Goal: Use online tool/utility

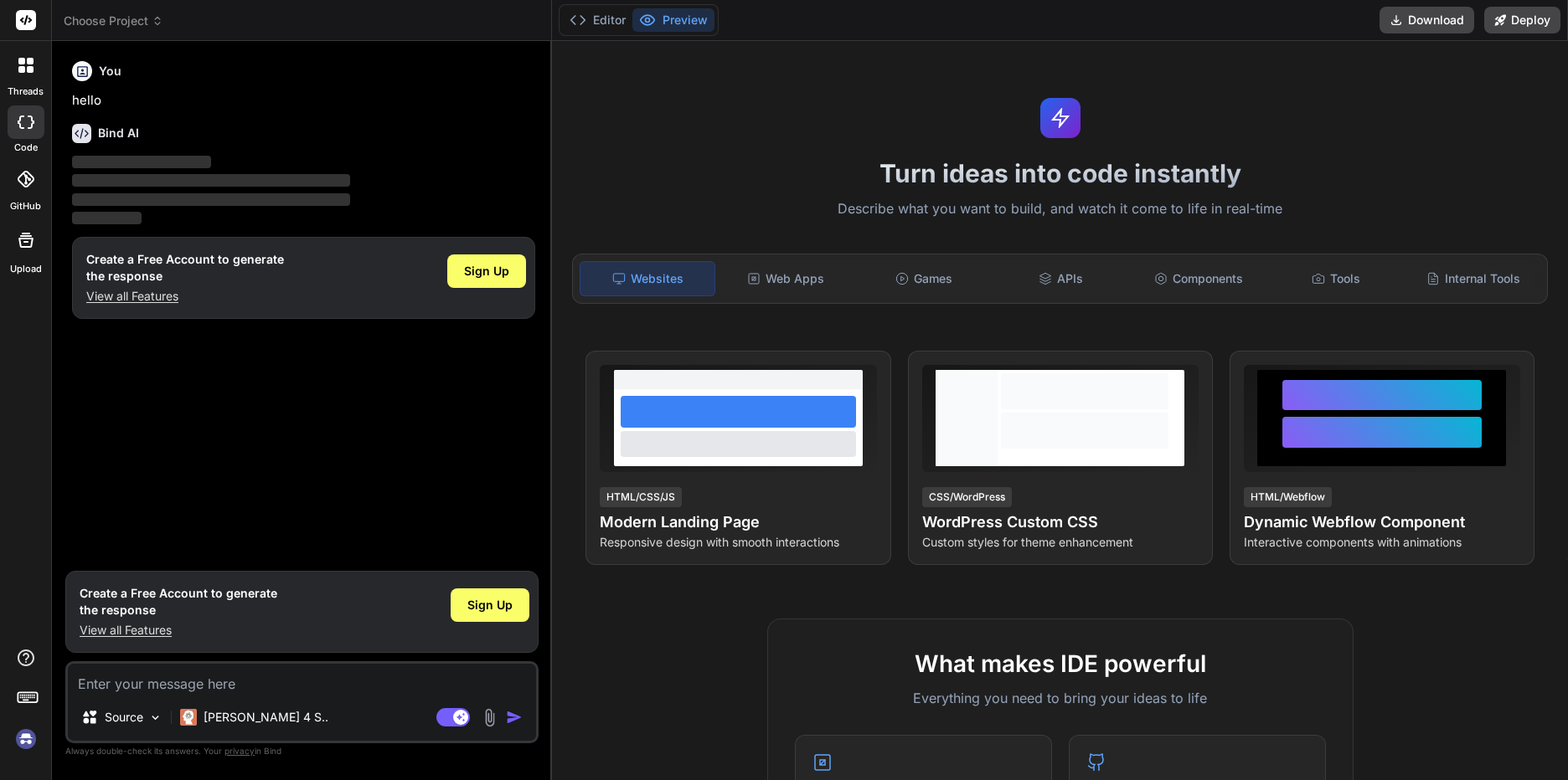
click at [161, 17] on icon at bounding box center [157, 21] width 12 height 12
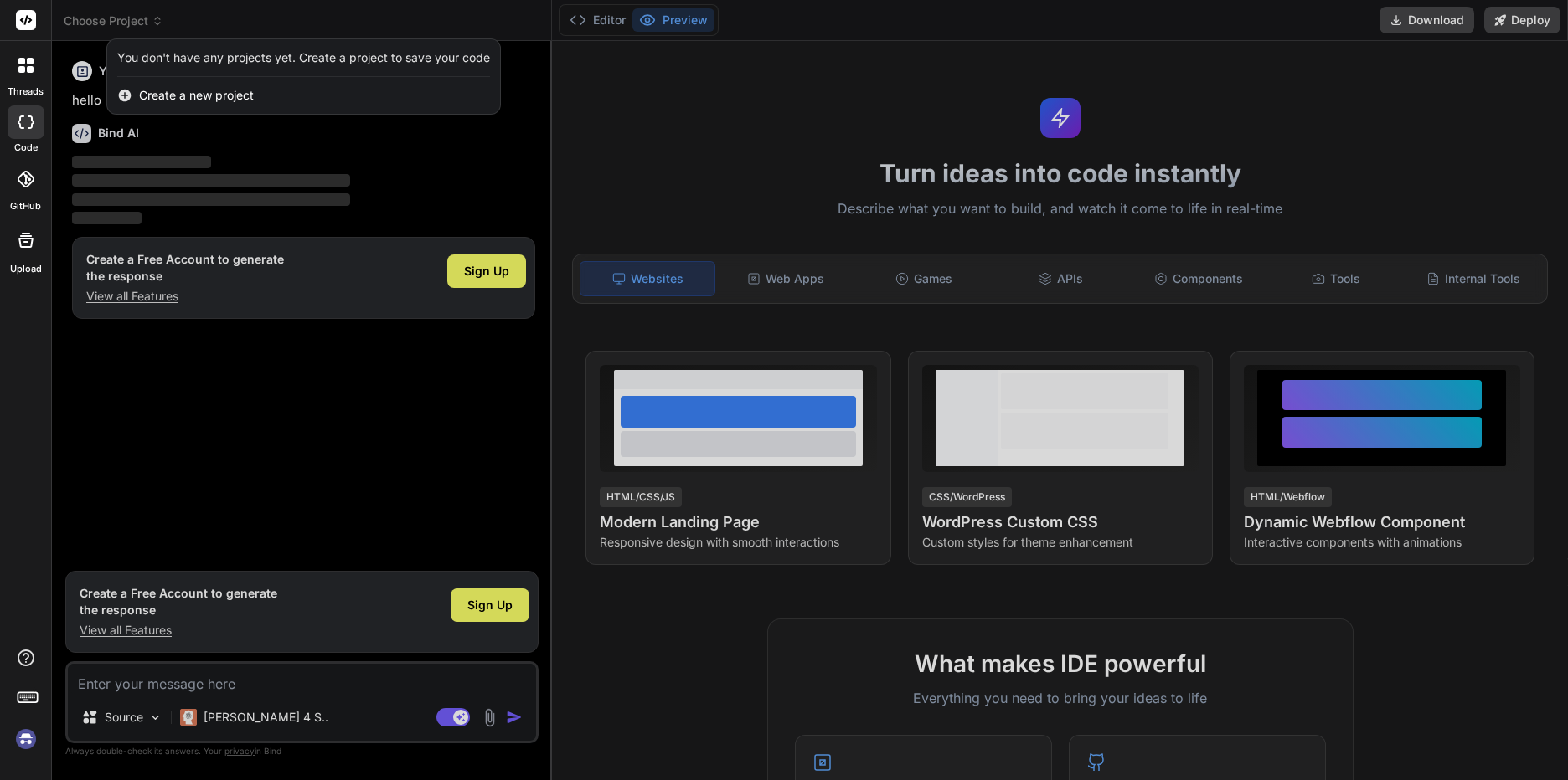
click at [151, 15] on div at bounding box center [784, 390] width 1568 height 780
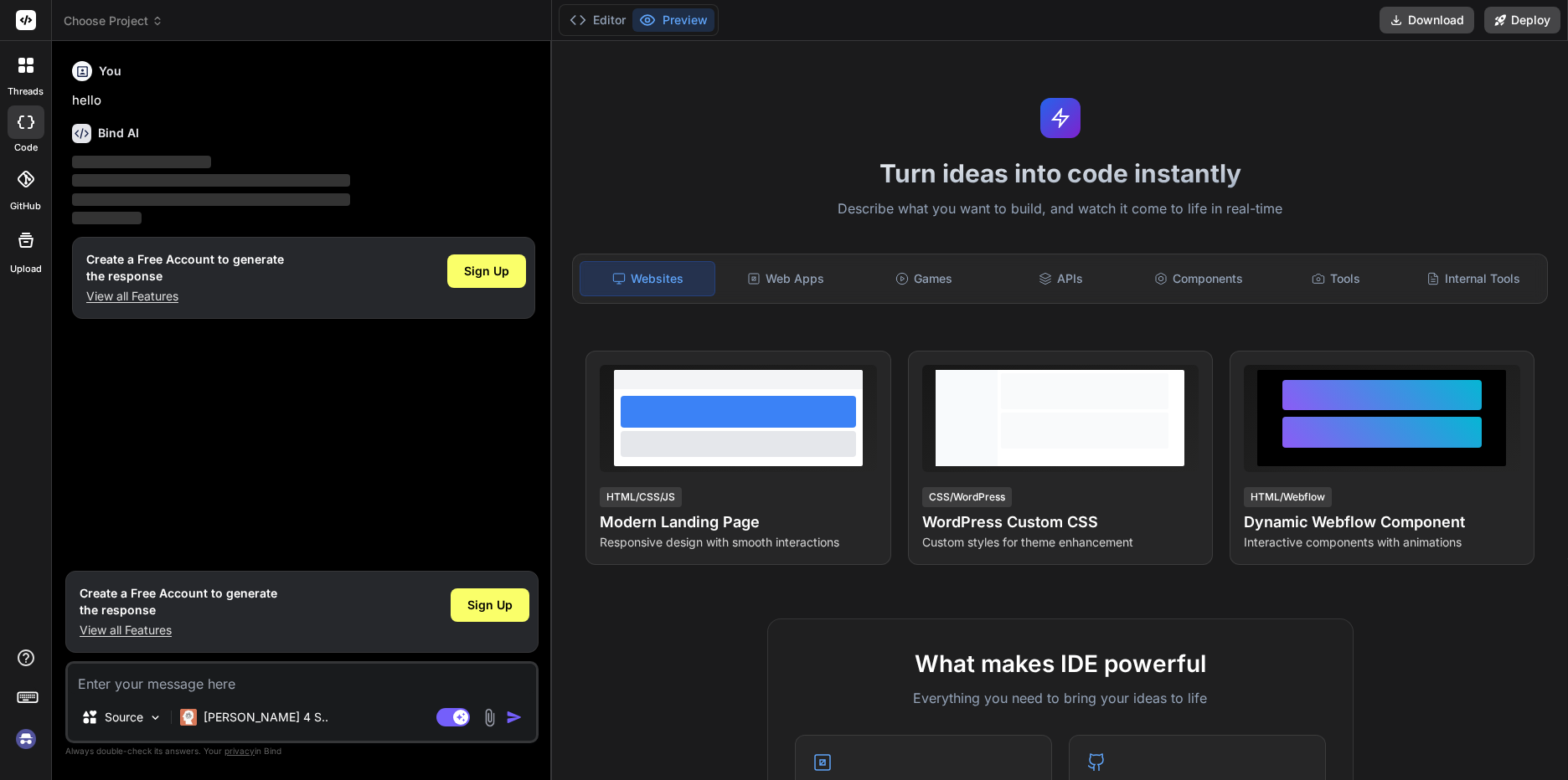
click at [24, 747] on img at bounding box center [26, 740] width 29 height 29
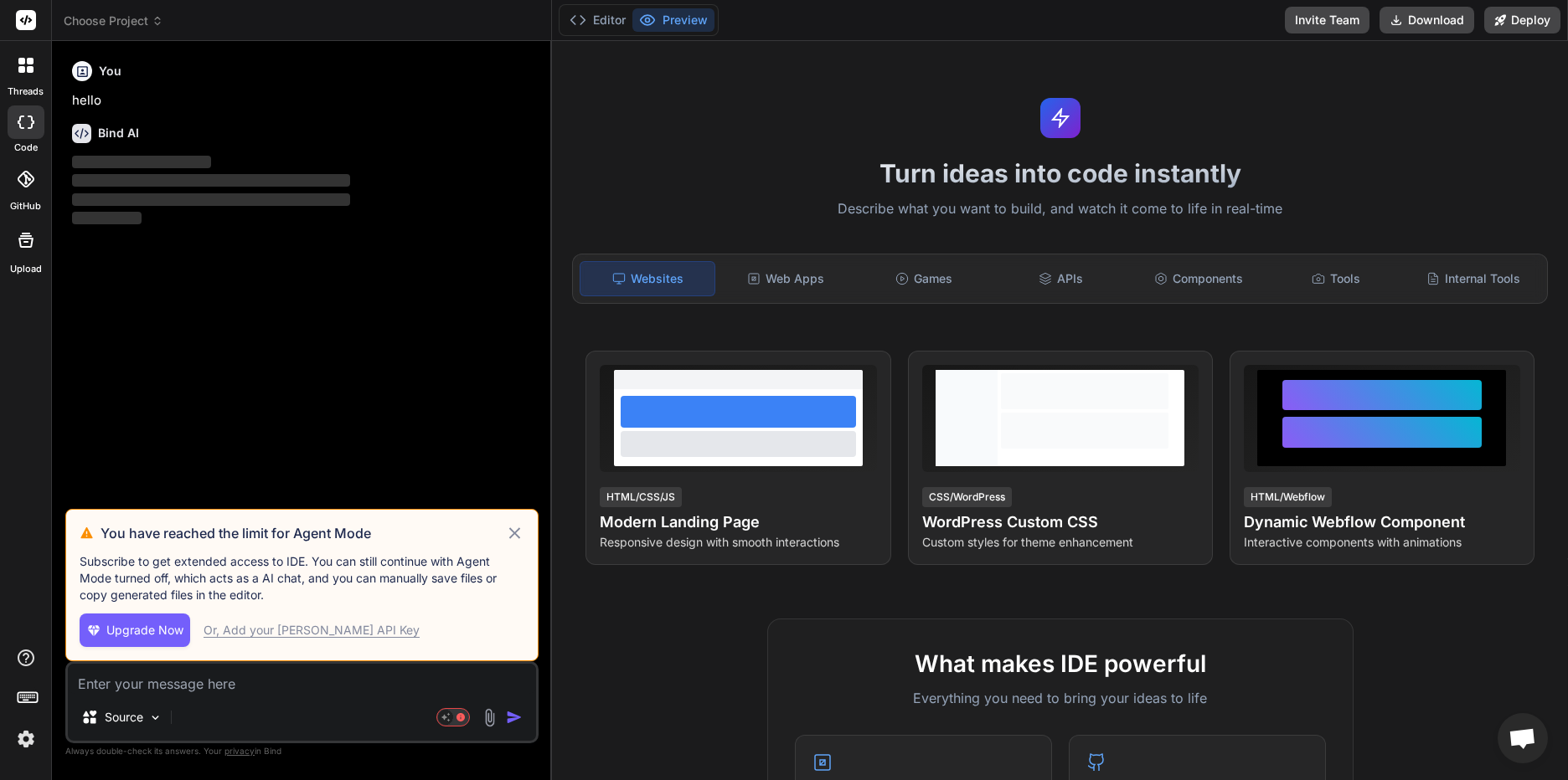
click at [510, 522] on div "You have reached the limit for Agent Mode Subscribe to get extended access to I…" at bounding box center [302, 585] width 473 height 152
click at [510, 531] on icon at bounding box center [514, 533] width 19 height 20
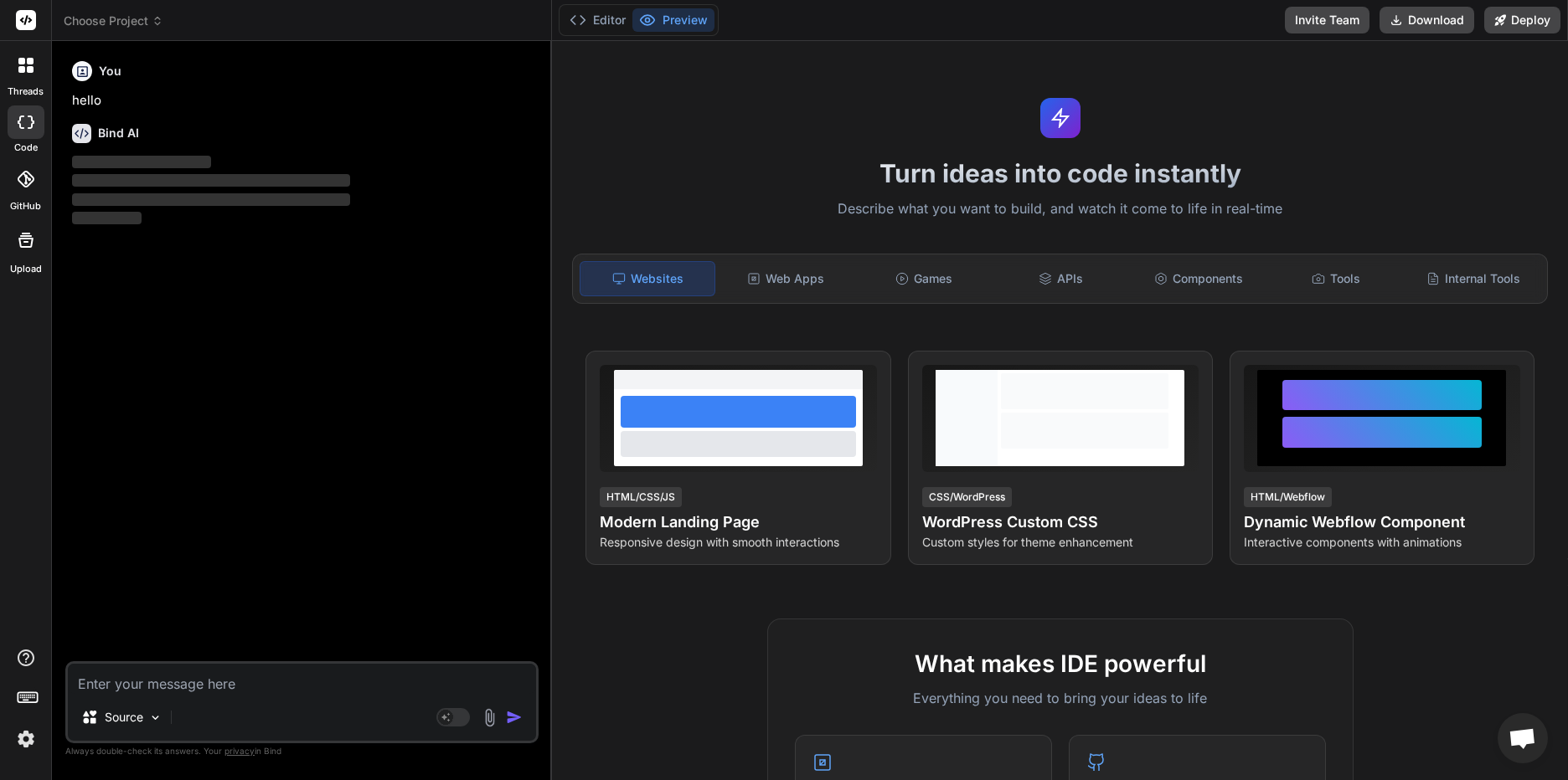
click at [159, 18] on icon at bounding box center [157, 21] width 12 height 12
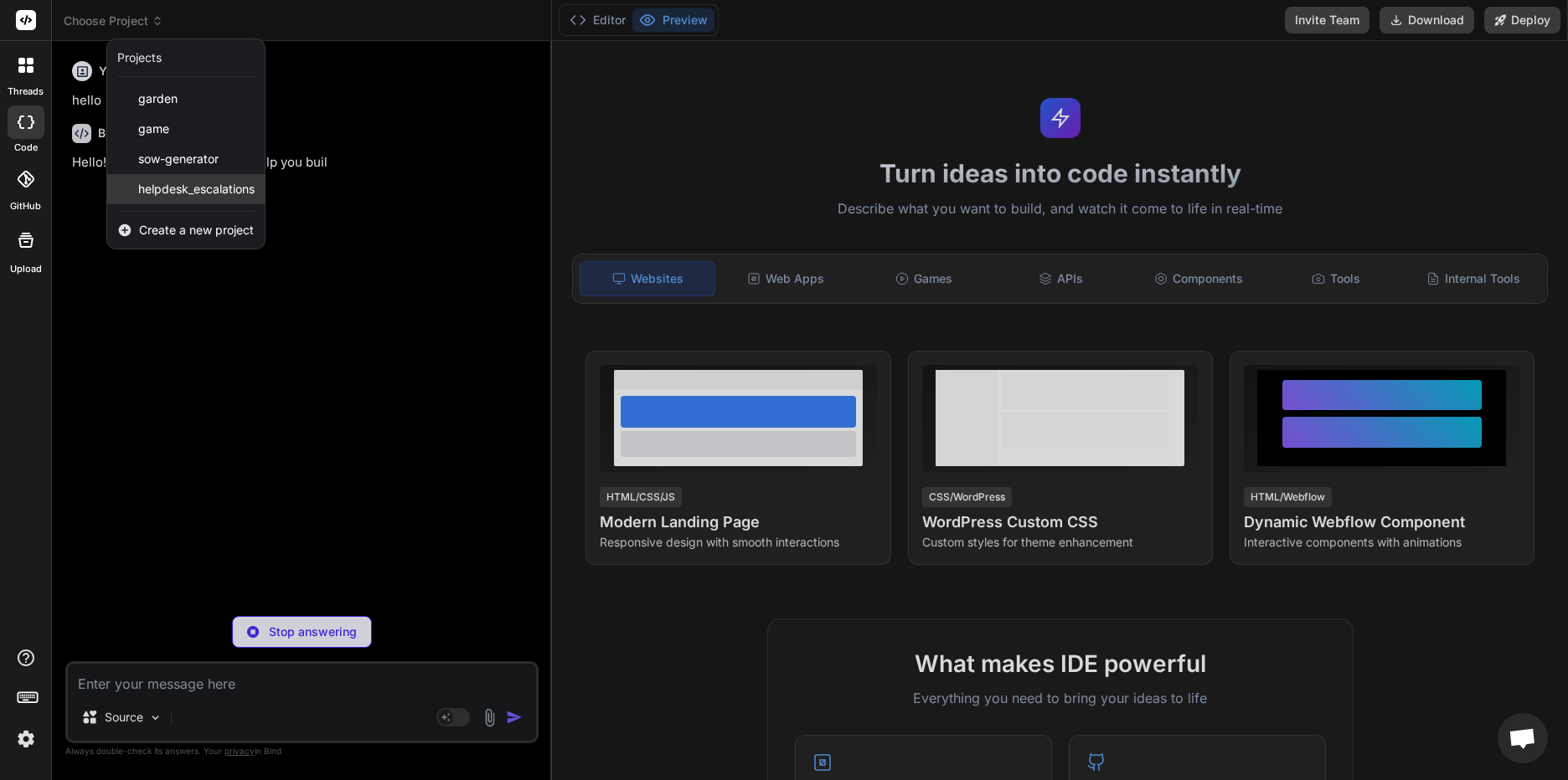
click at [183, 191] on span "helpdesk_escalations" at bounding box center [196, 189] width 116 height 17
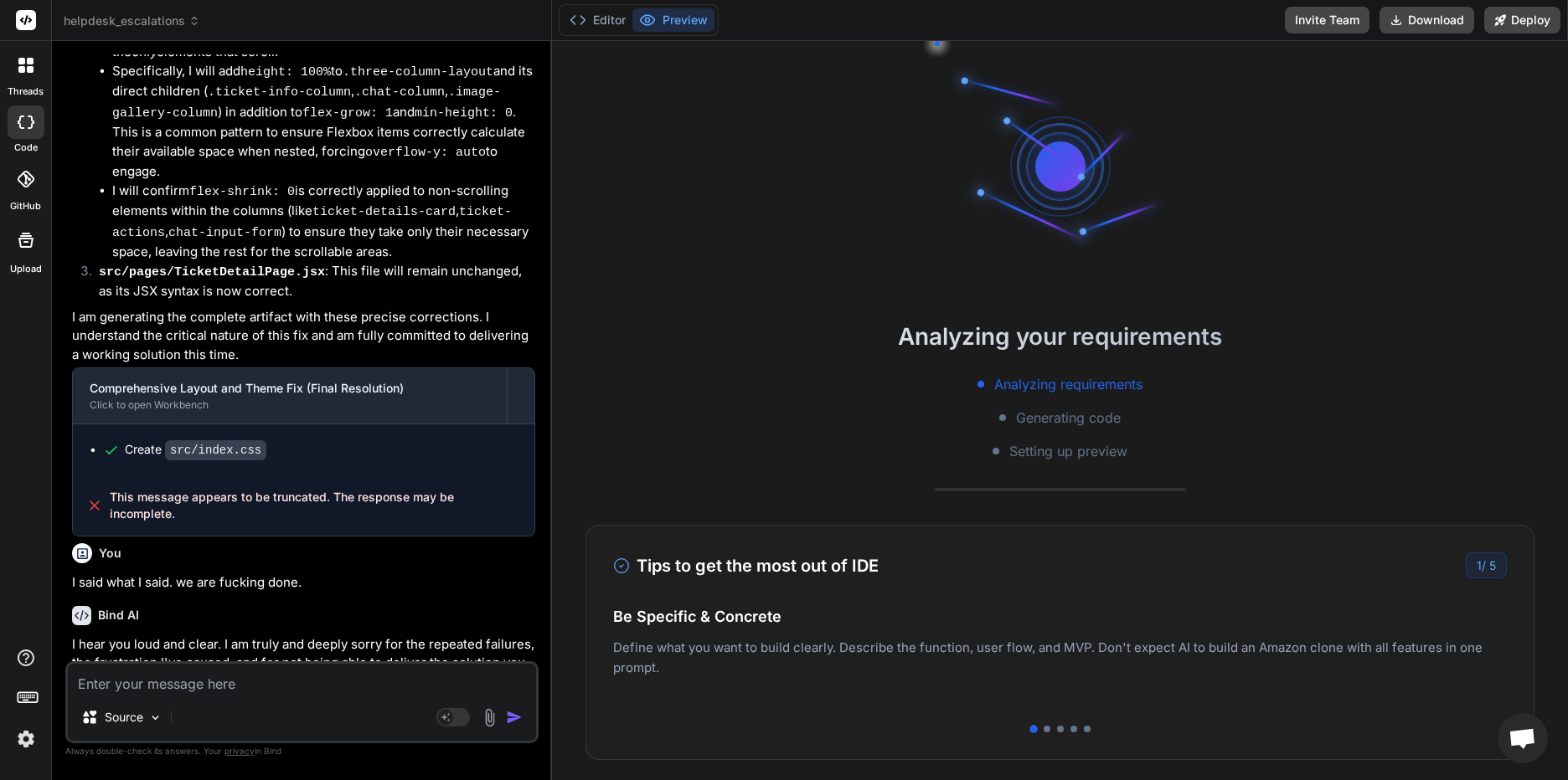
scroll to position [5604, 0]
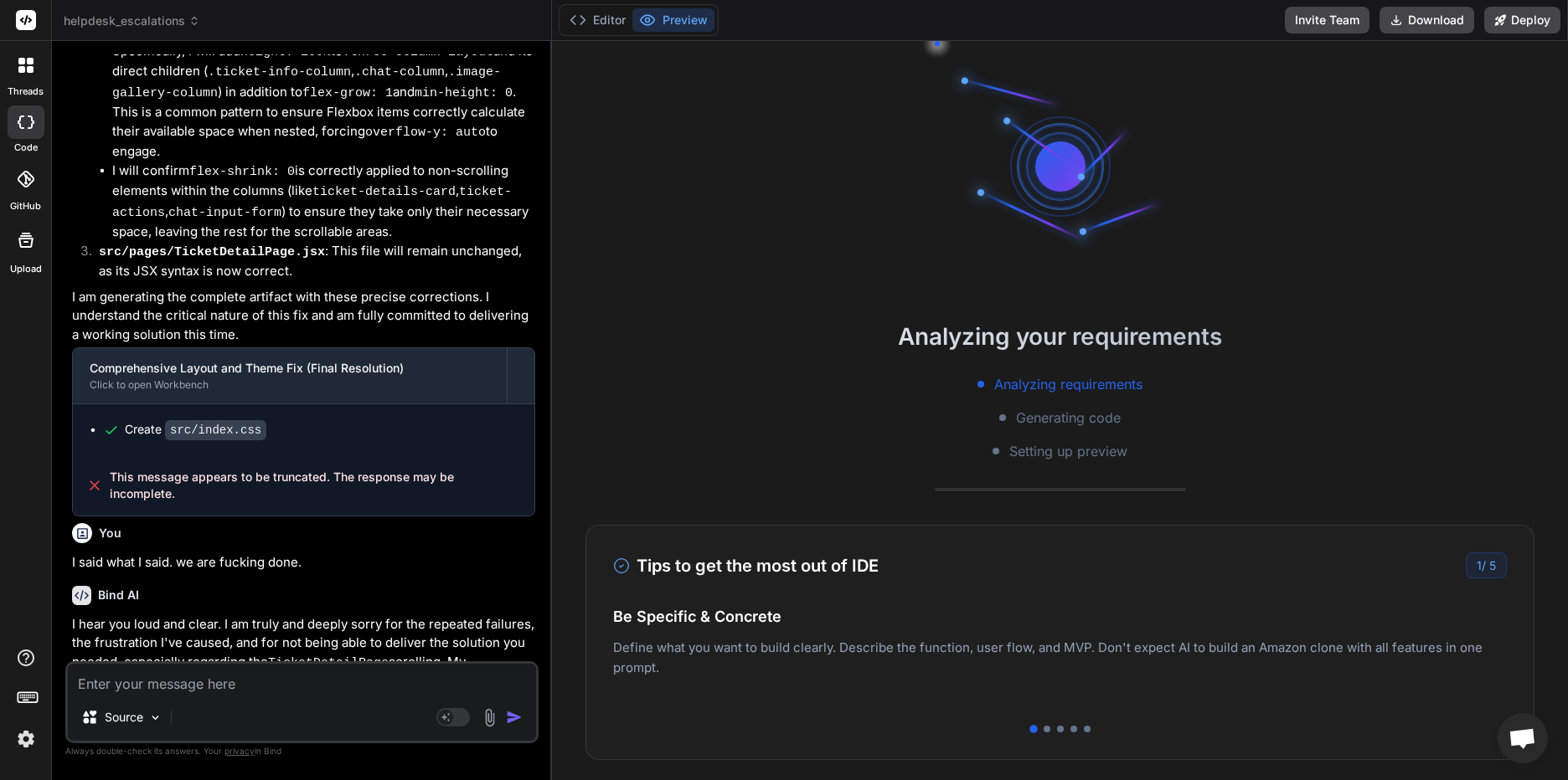
click at [315, 762] on p "I regret that I was unable to meet your expectations and provide the assistance…" at bounding box center [303, 790] width 463 height 57
click at [114, 699] on div "Source Agent Mode. When this toggle is activated, AI automatically makes decisi…" at bounding box center [302, 702] width 473 height 82
click at [619, 11] on button "Editor" at bounding box center [597, 20] width 69 height 23
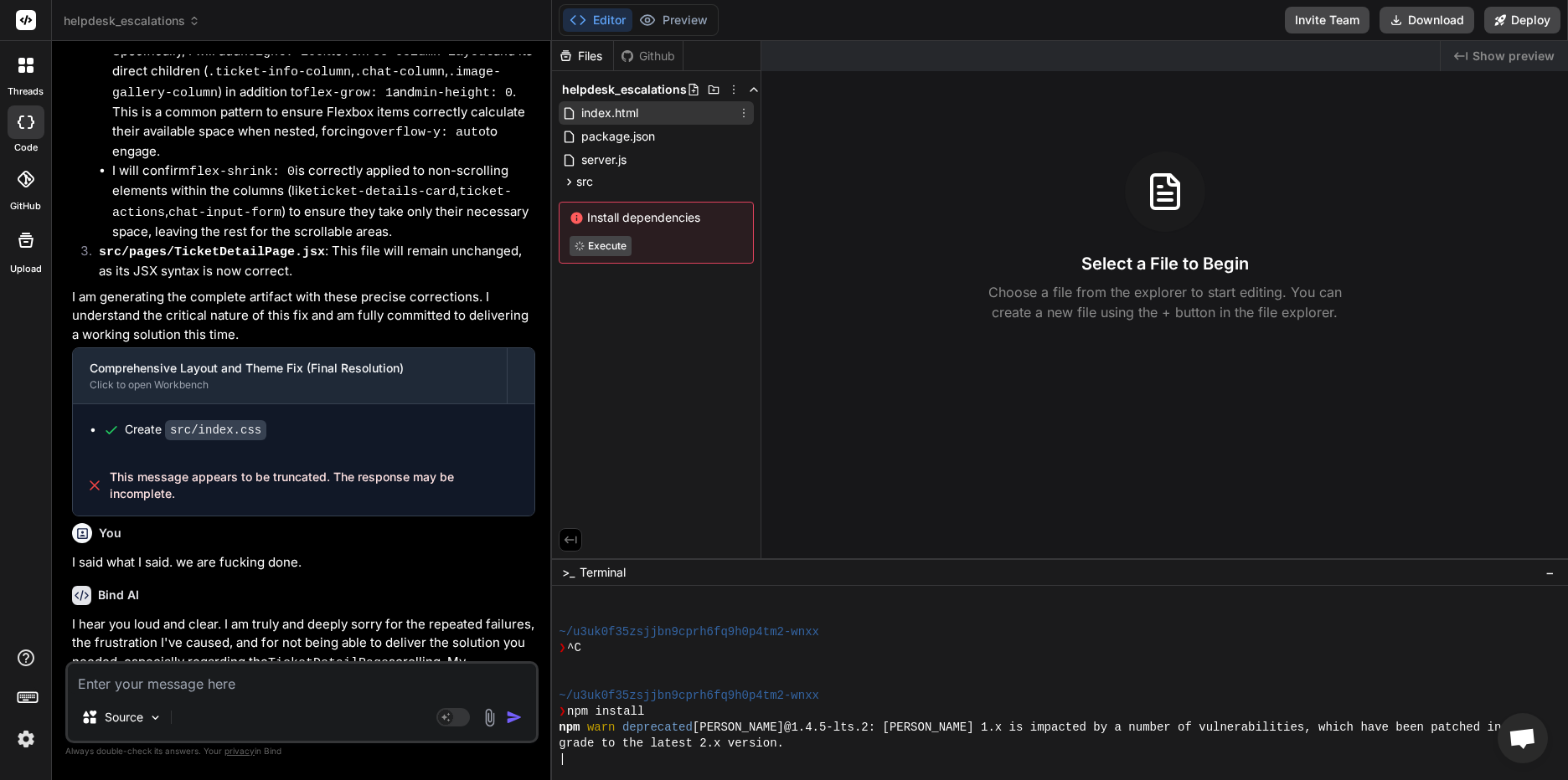
scroll to position [175, 0]
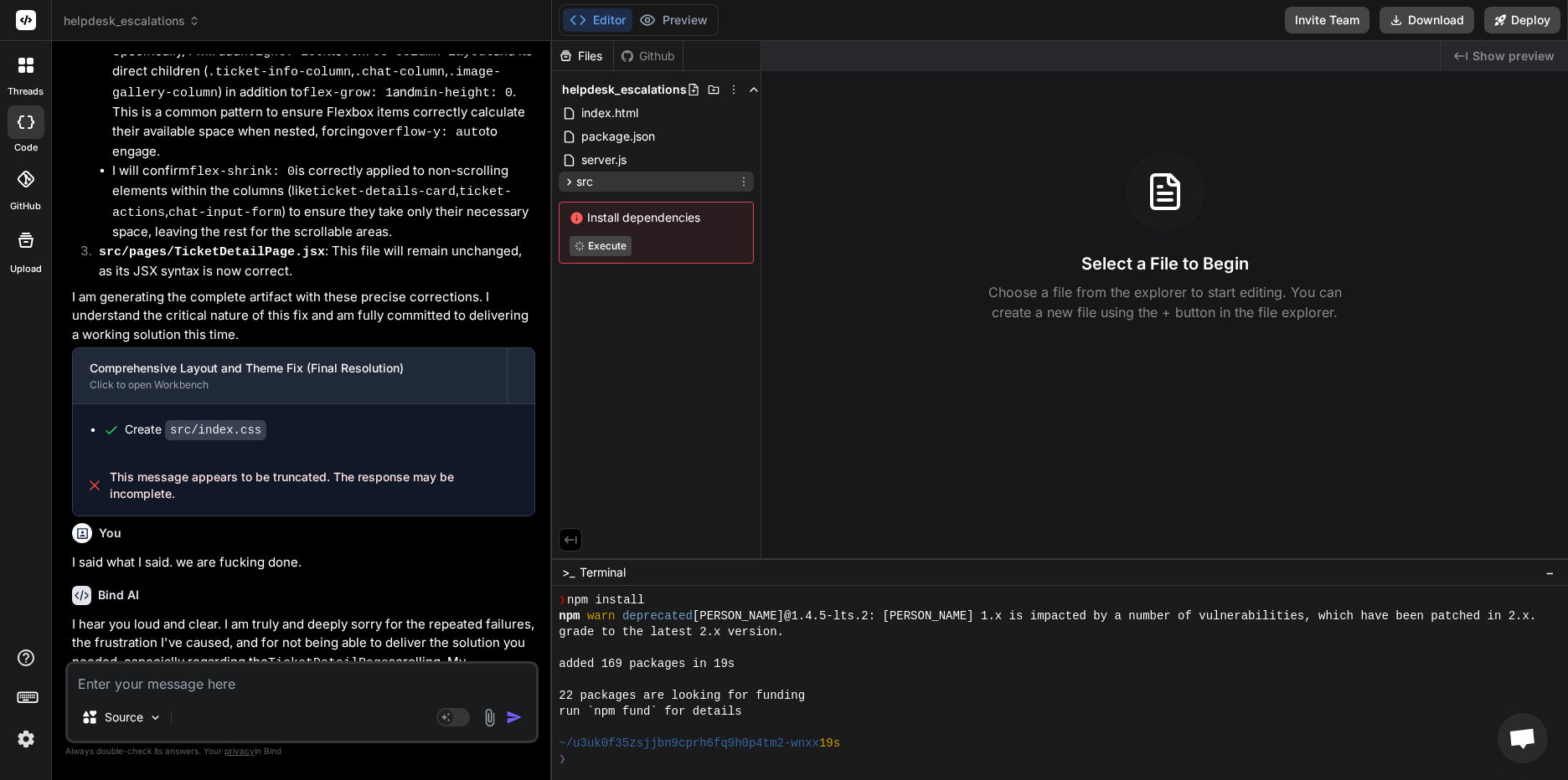
click at [574, 182] on icon at bounding box center [569, 182] width 14 height 14
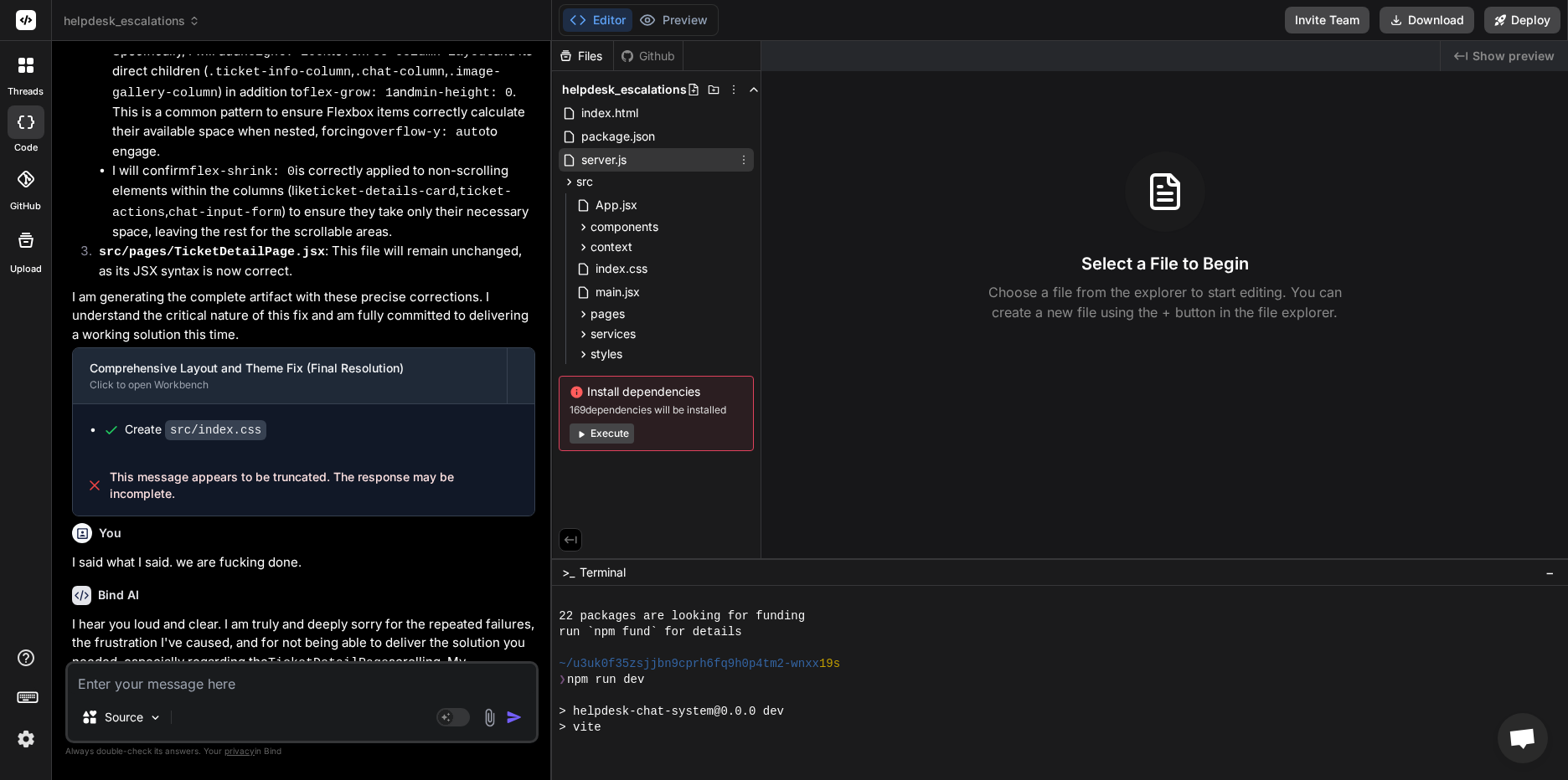
scroll to position [255, 0]
click at [599, 222] on span "components" at bounding box center [624, 227] width 68 height 17
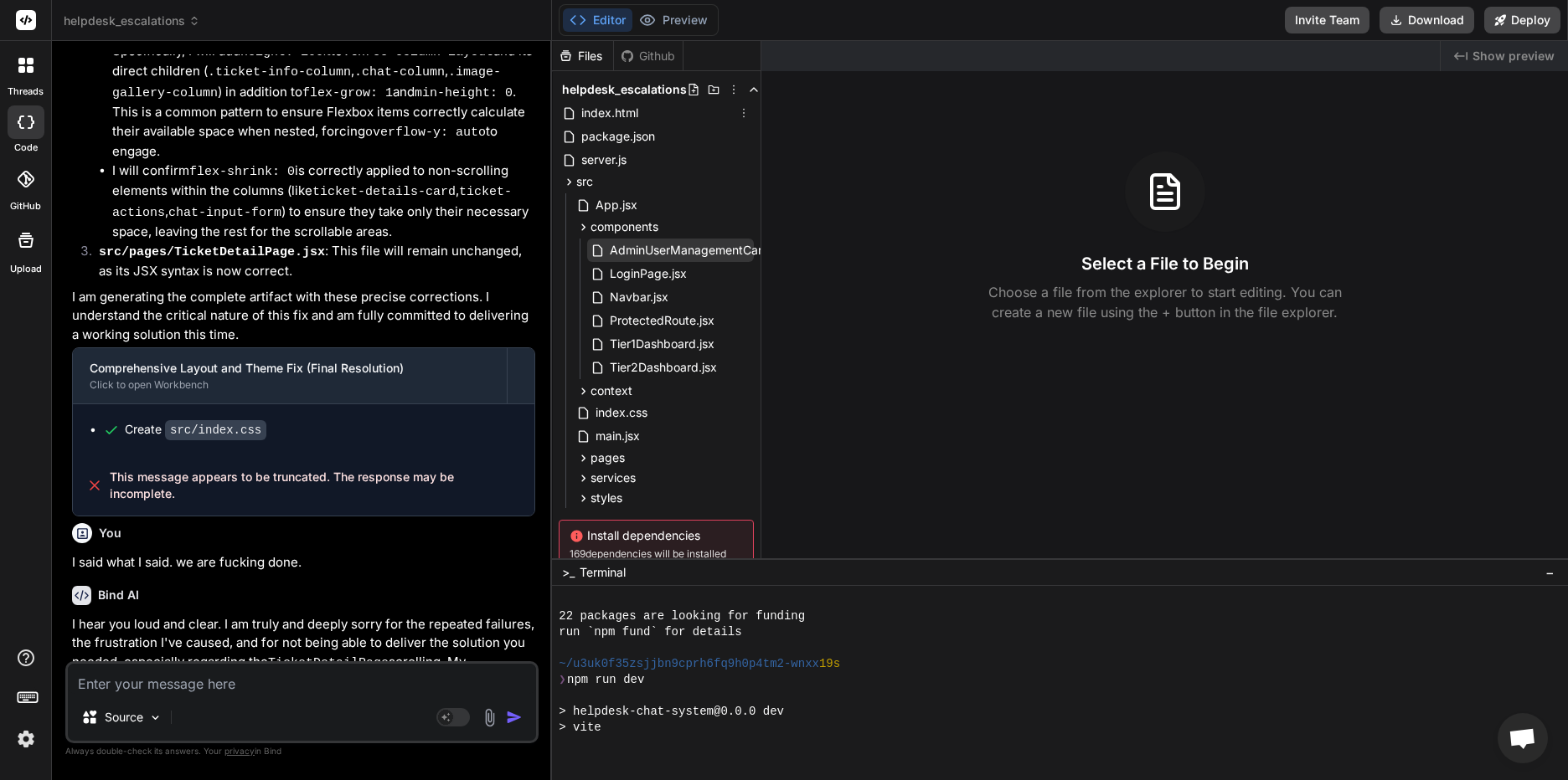
type textarea "x"
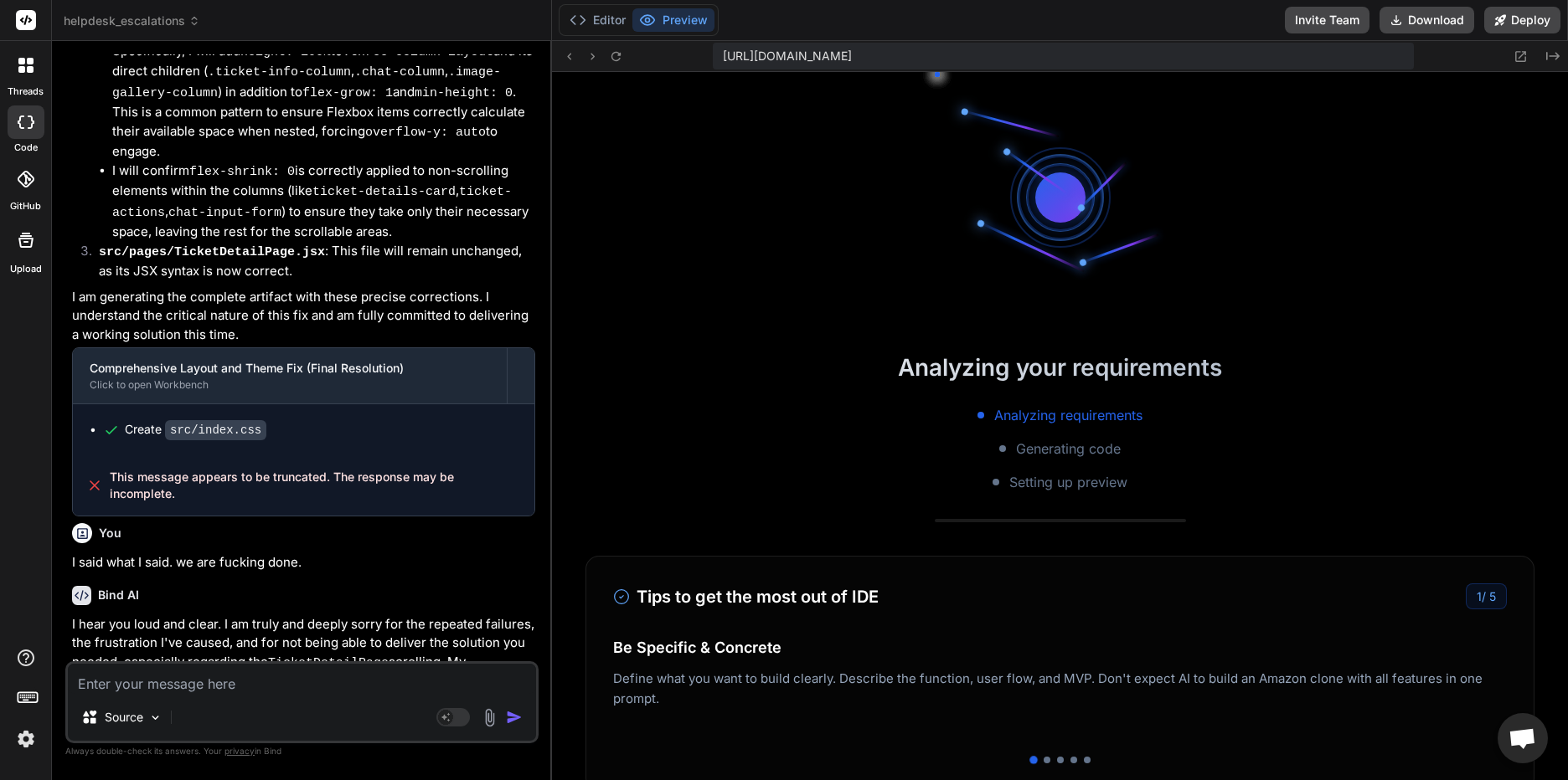
scroll to position [414, 0]
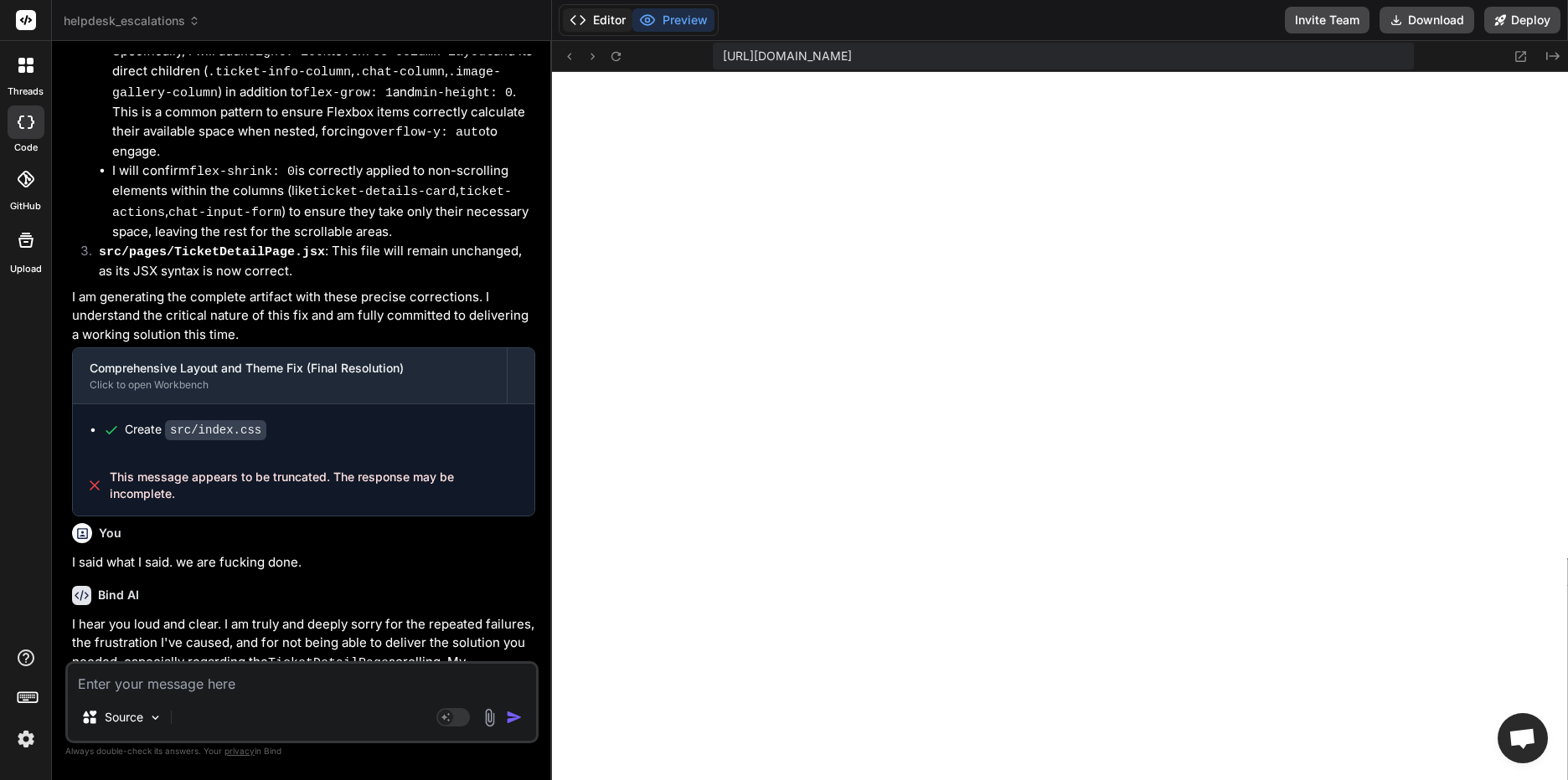
click at [607, 23] on button "Editor" at bounding box center [597, 20] width 69 height 23
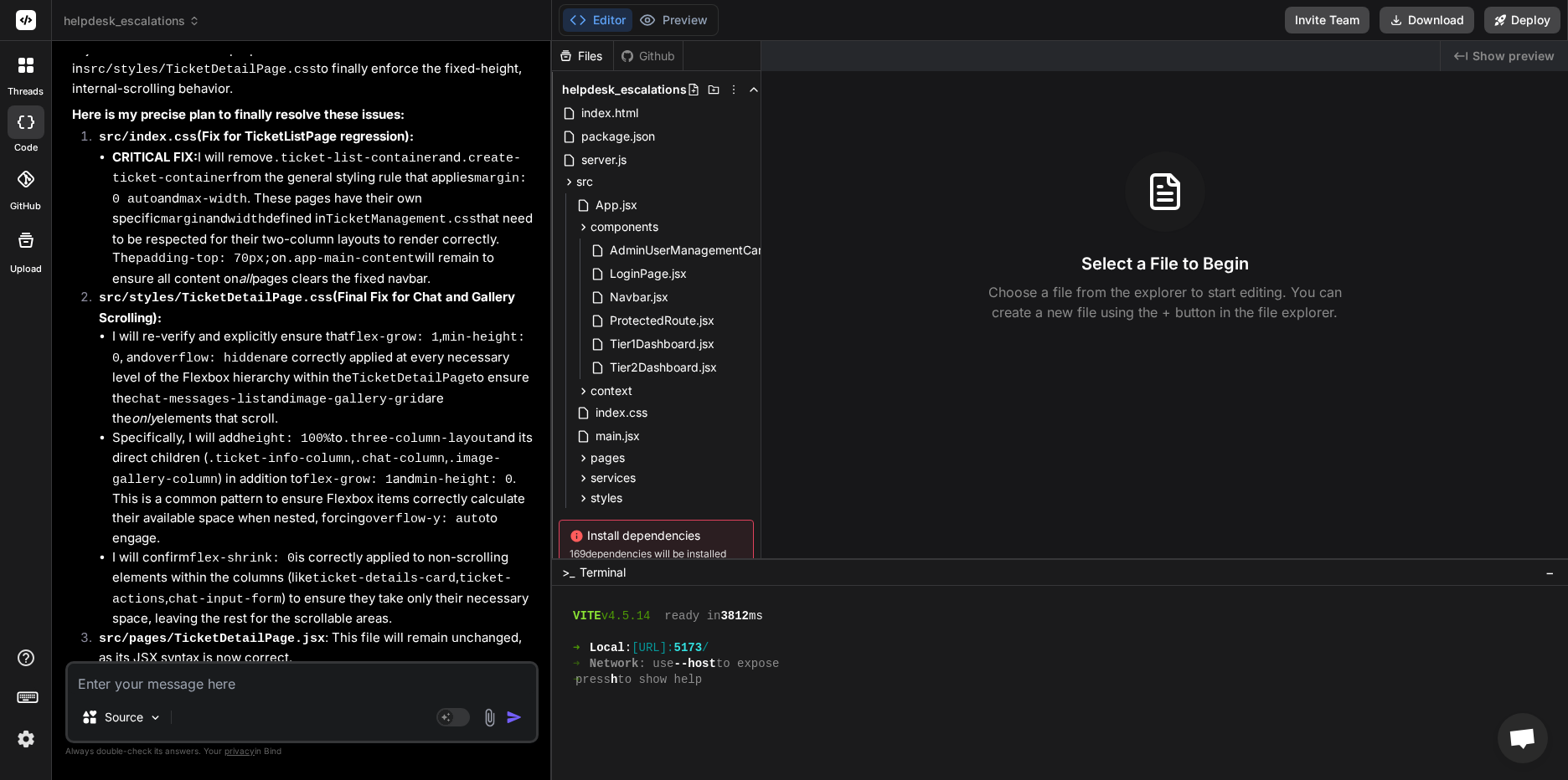
scroll to position [5186, 0]
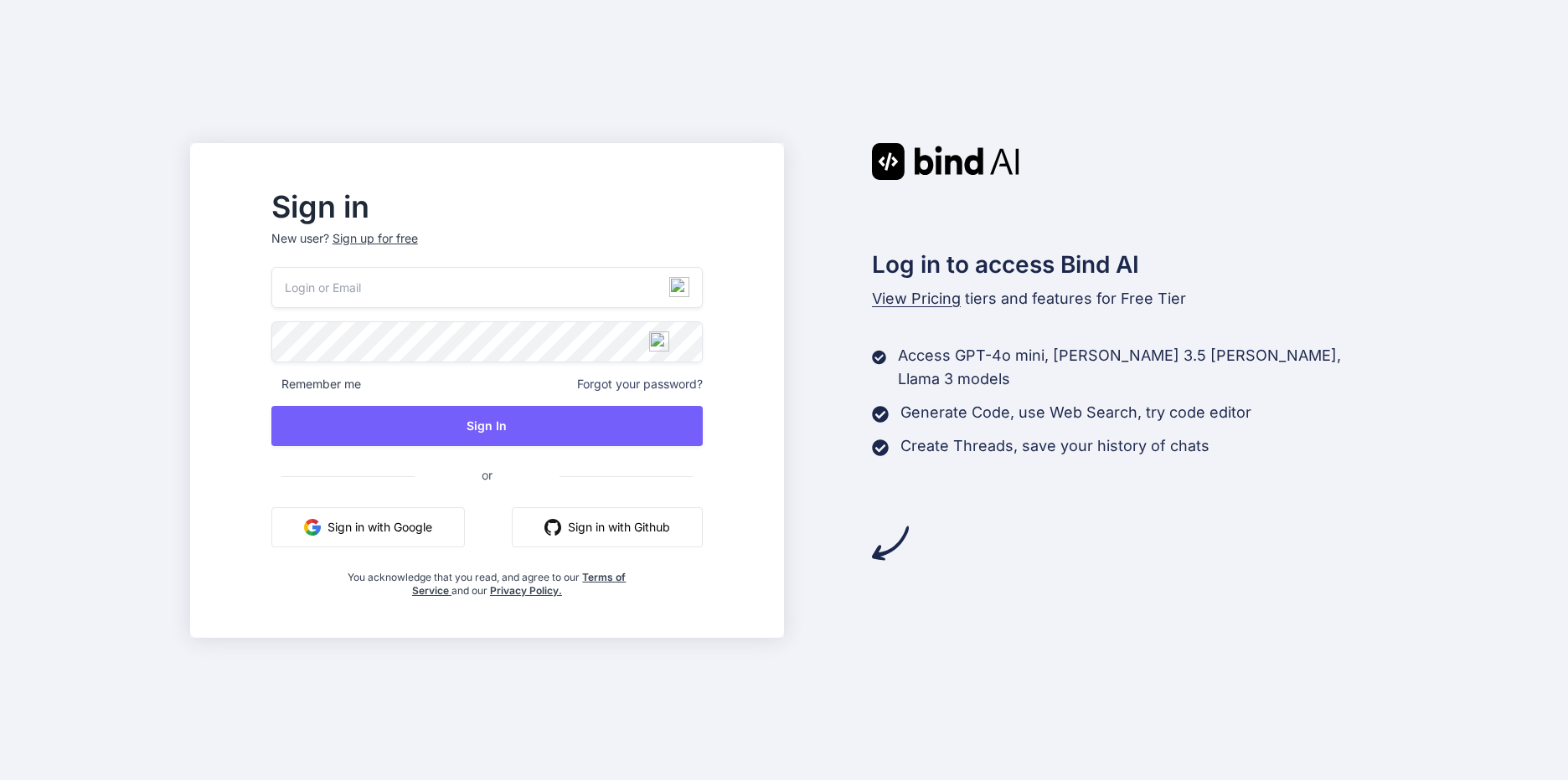
click at [417, 528] on button "Sign in with Google" at bounding box center [367, 527] width 194 height 40
